Goal: Information Seeking & Learning: Learn about a topic

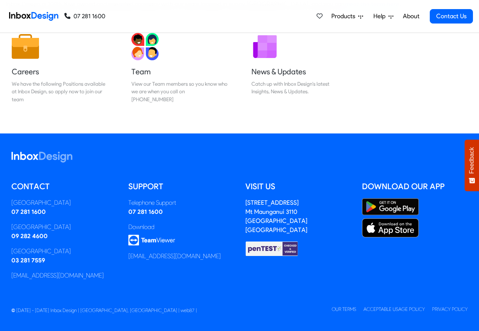
scroll to position [126, 0]
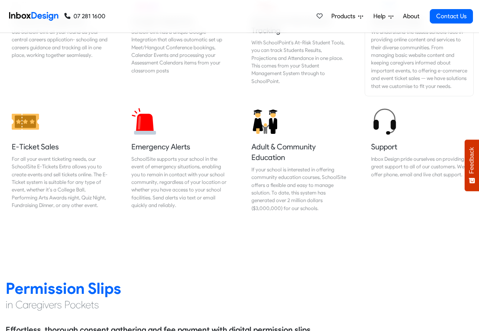
scroll to position [954, 0]
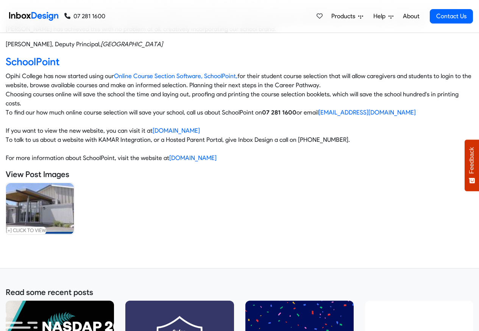
scroll to position [273, 0]
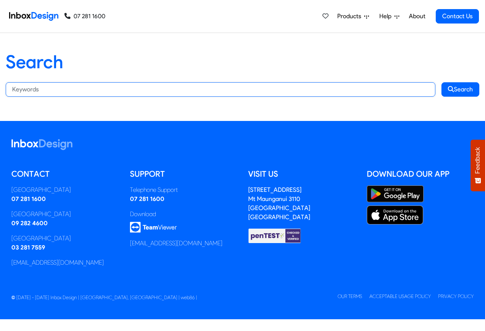
click at [34, 89] on input "Search:" at bounding box center [220, 89] width 429 height 14
paste input "bespoke"
type input "bespoke"
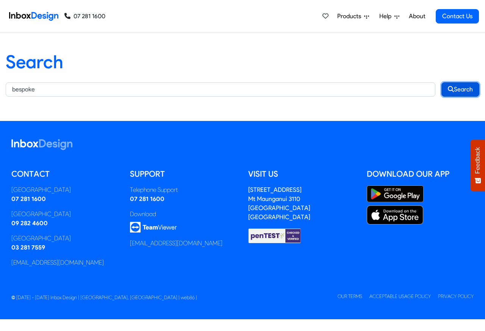
click at [459, 89] on button "Search" at bounding box center [460, 89] width 38 height 14
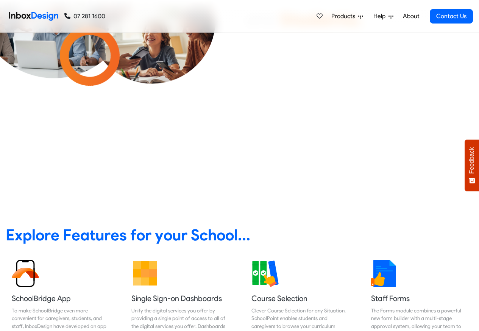
scroll to position [136, 0]
